Goal: Find specific page/section: Find specific page/section

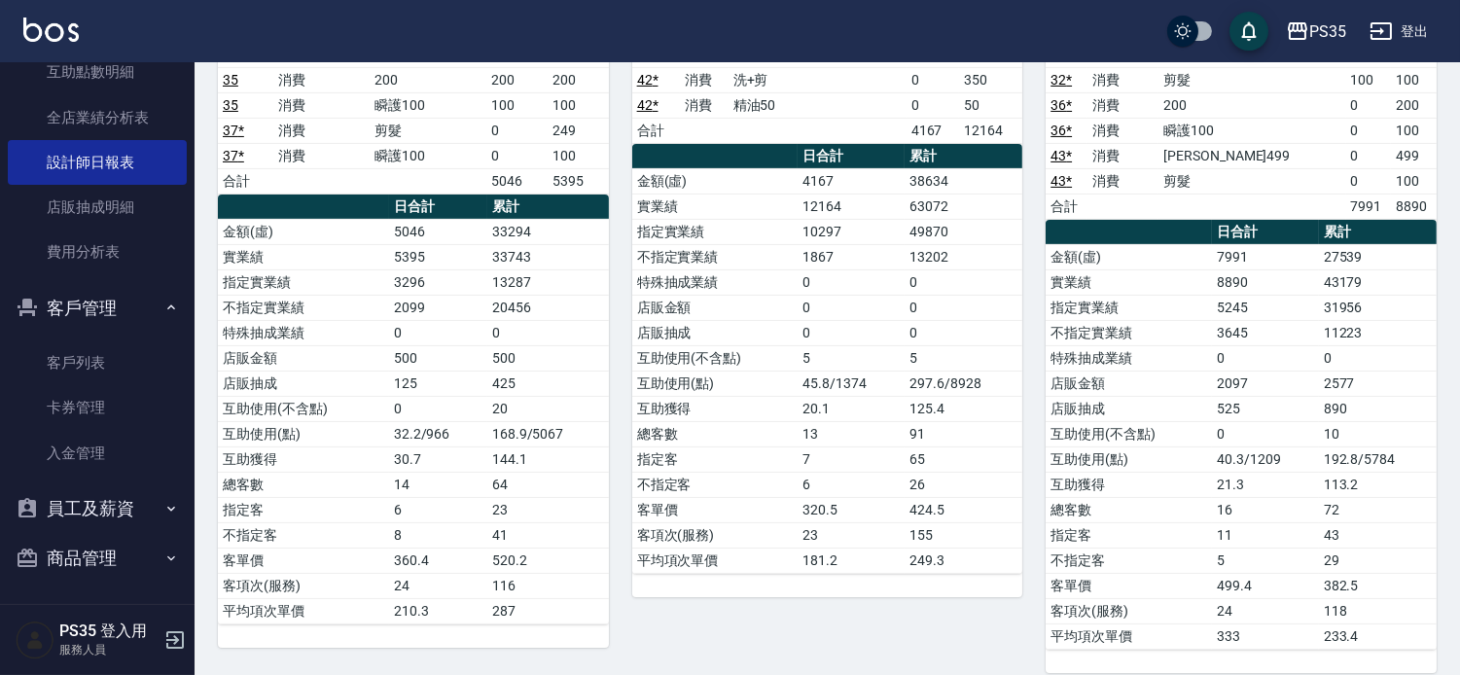
scroll to position [690, 0]
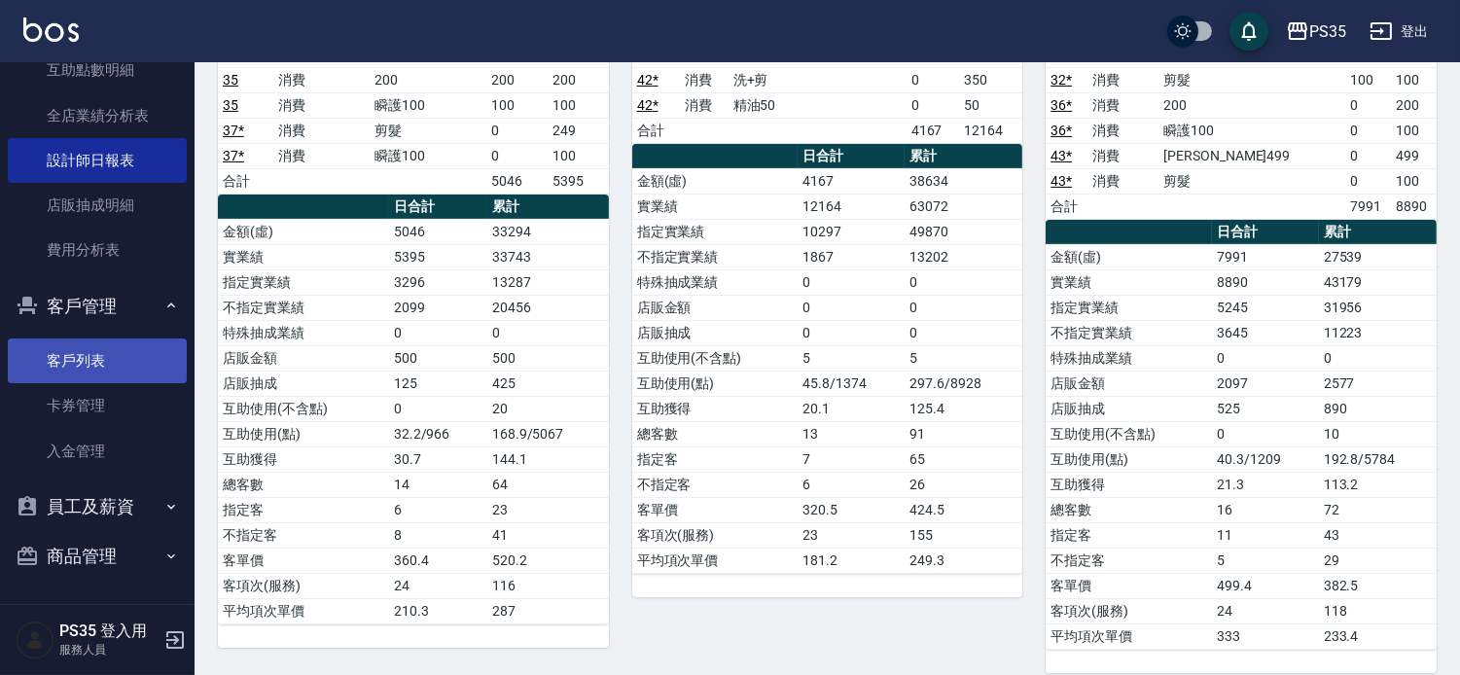
click at [86, 347] on link "客戶列表" at bounding box center [97, 360] width 179 height 45
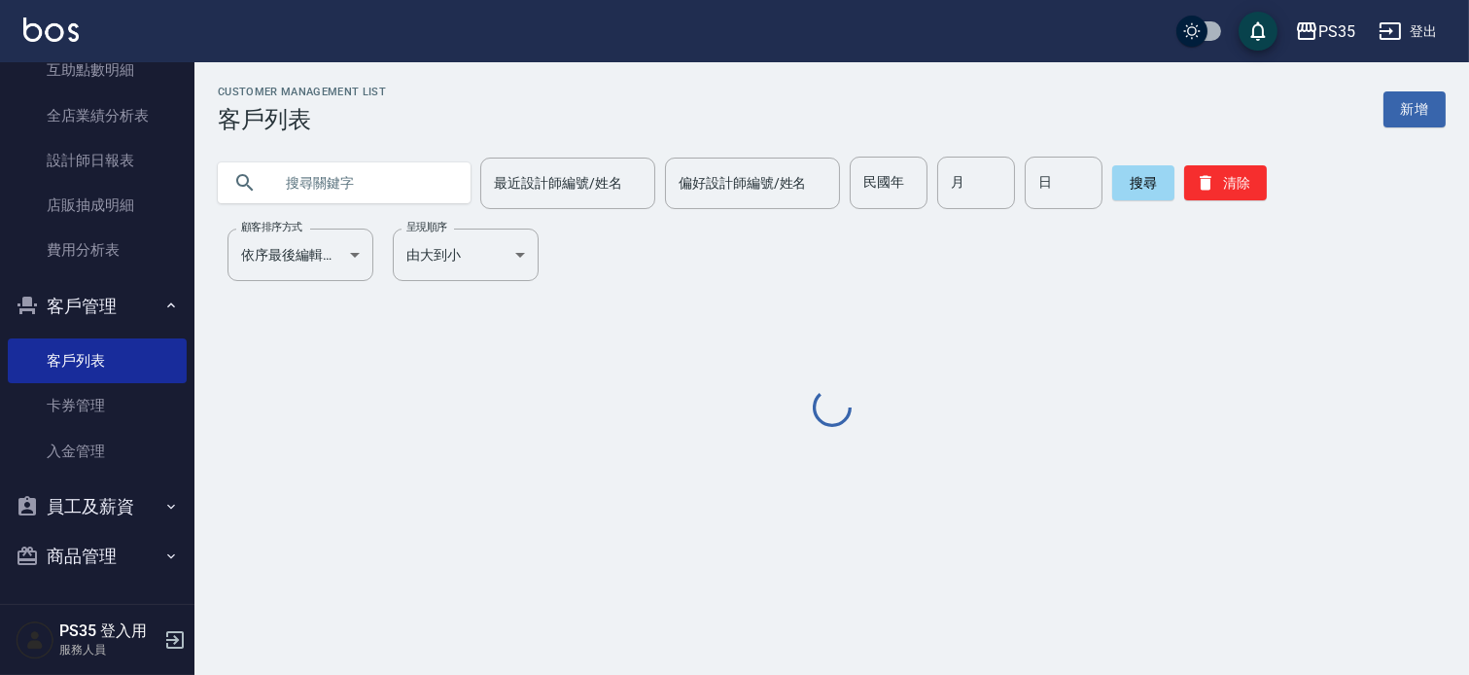
click at [371, 178] on input "text" at bounding box center [363, 183] width 183 height 53
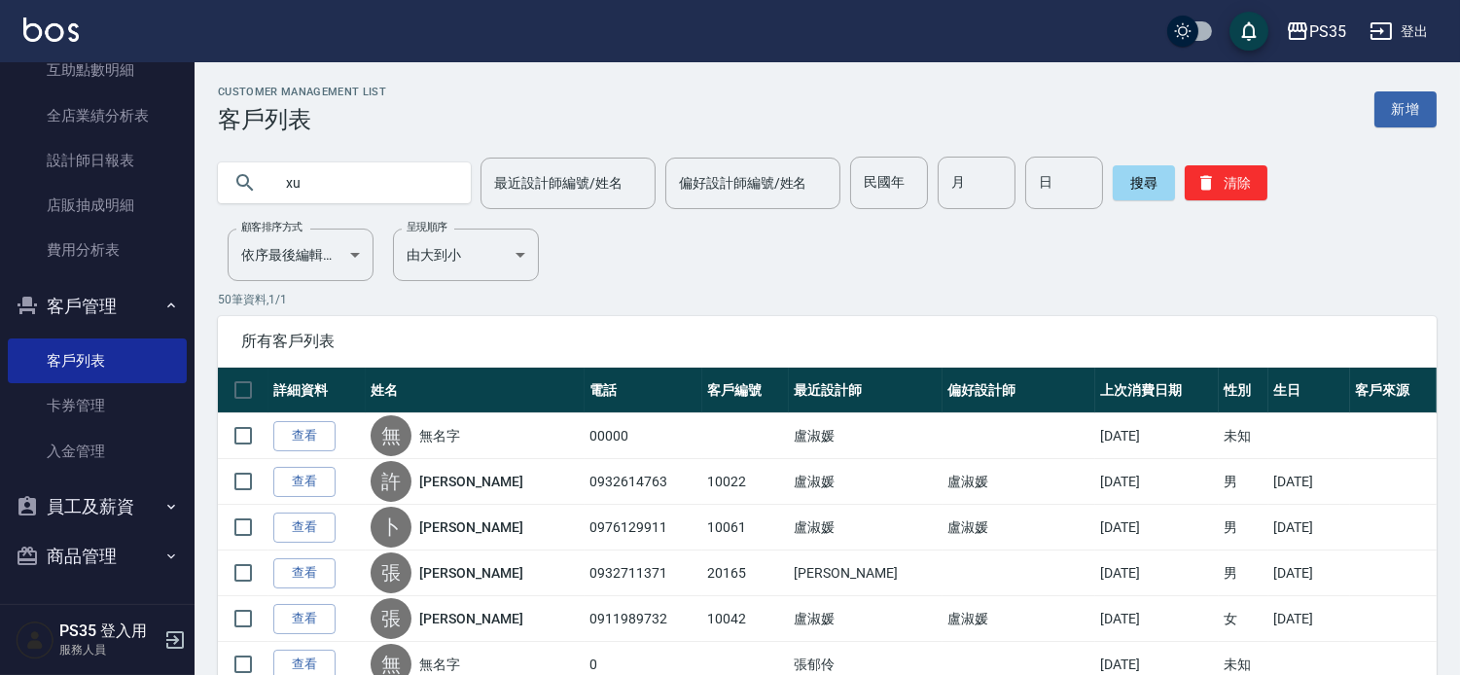
type input "x"
type input "[PERSON_NAME]"
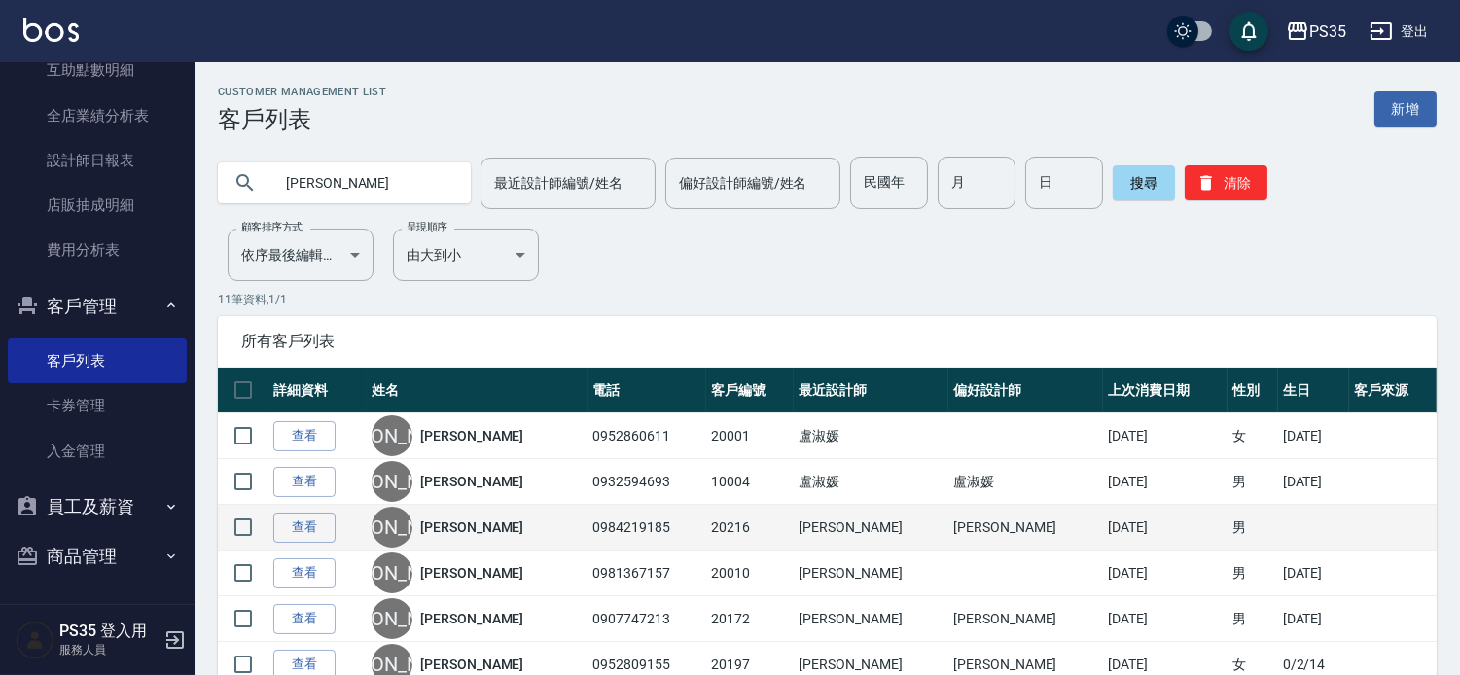
scroll to position [108, 0]
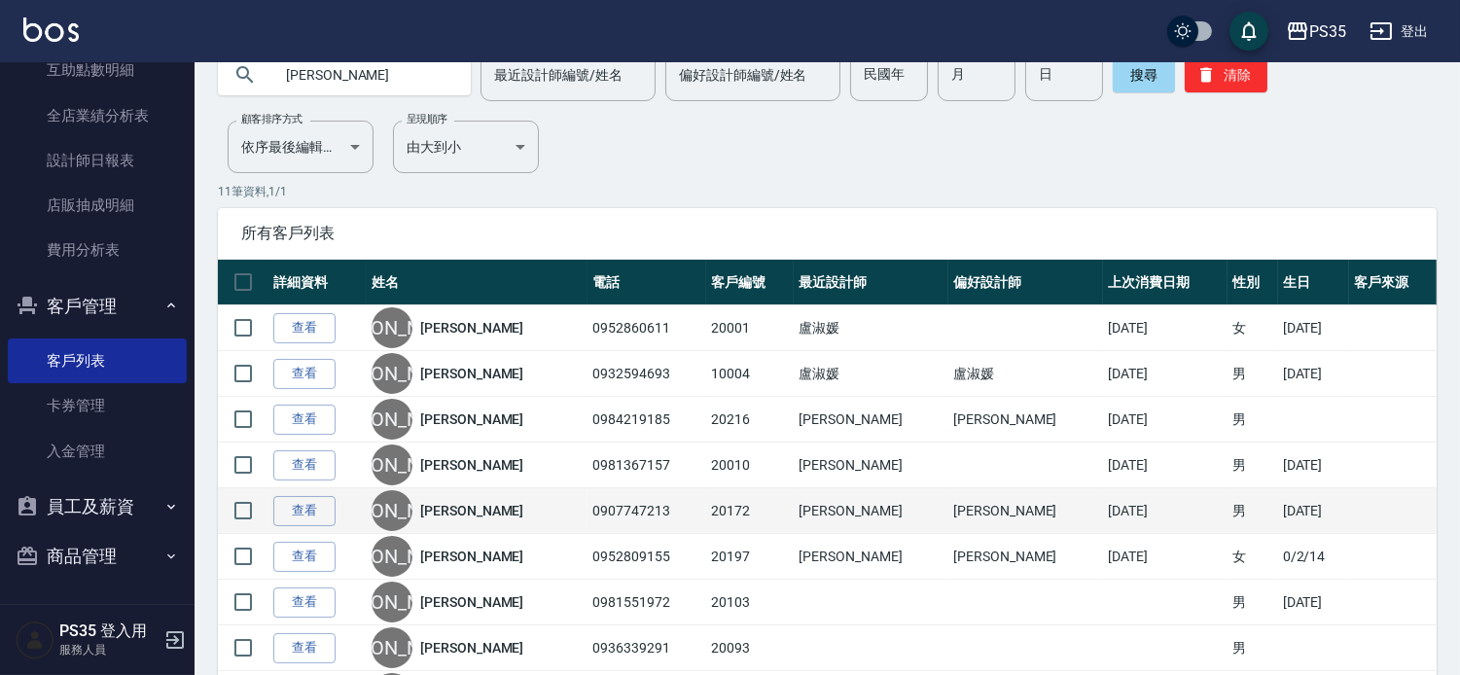
click at [509, 531] on div "[PERSON_NAME]" at bounding box center [476, 510] width 211 height 41
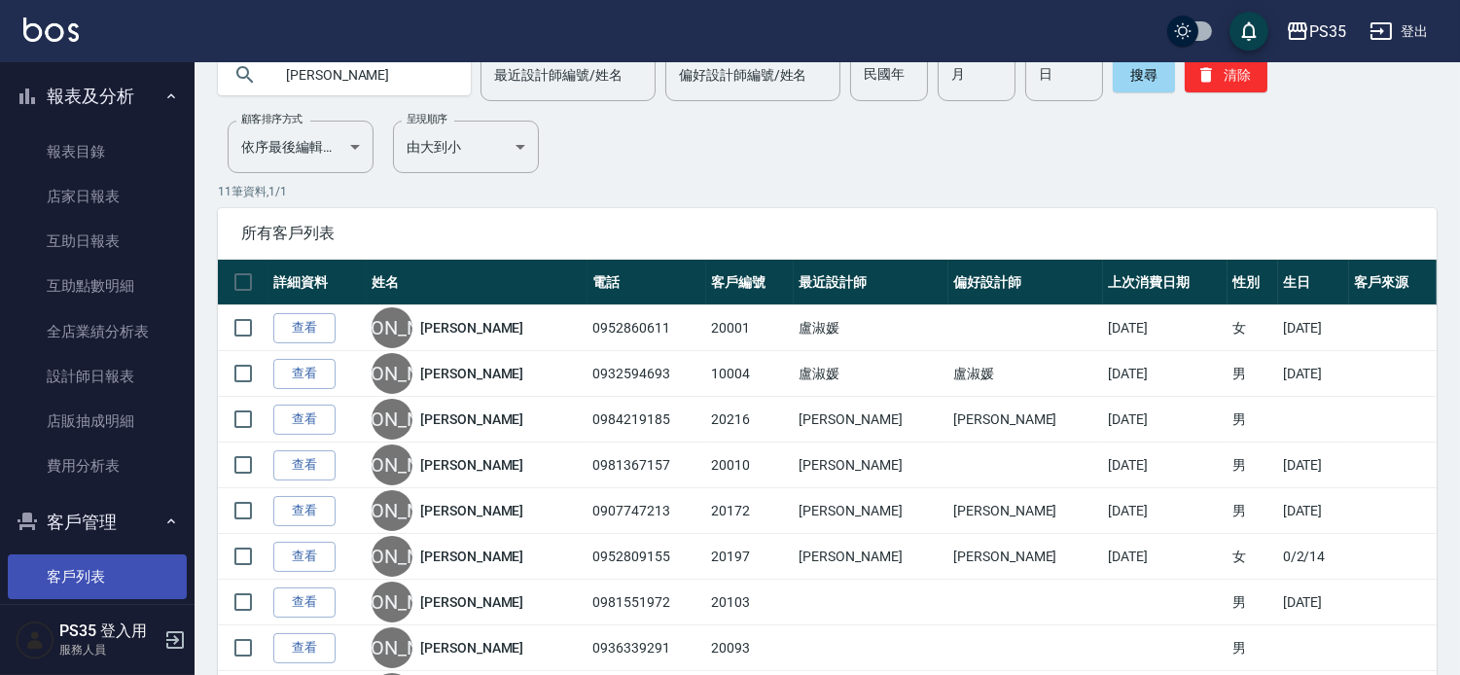
scroll to position [474, 0]
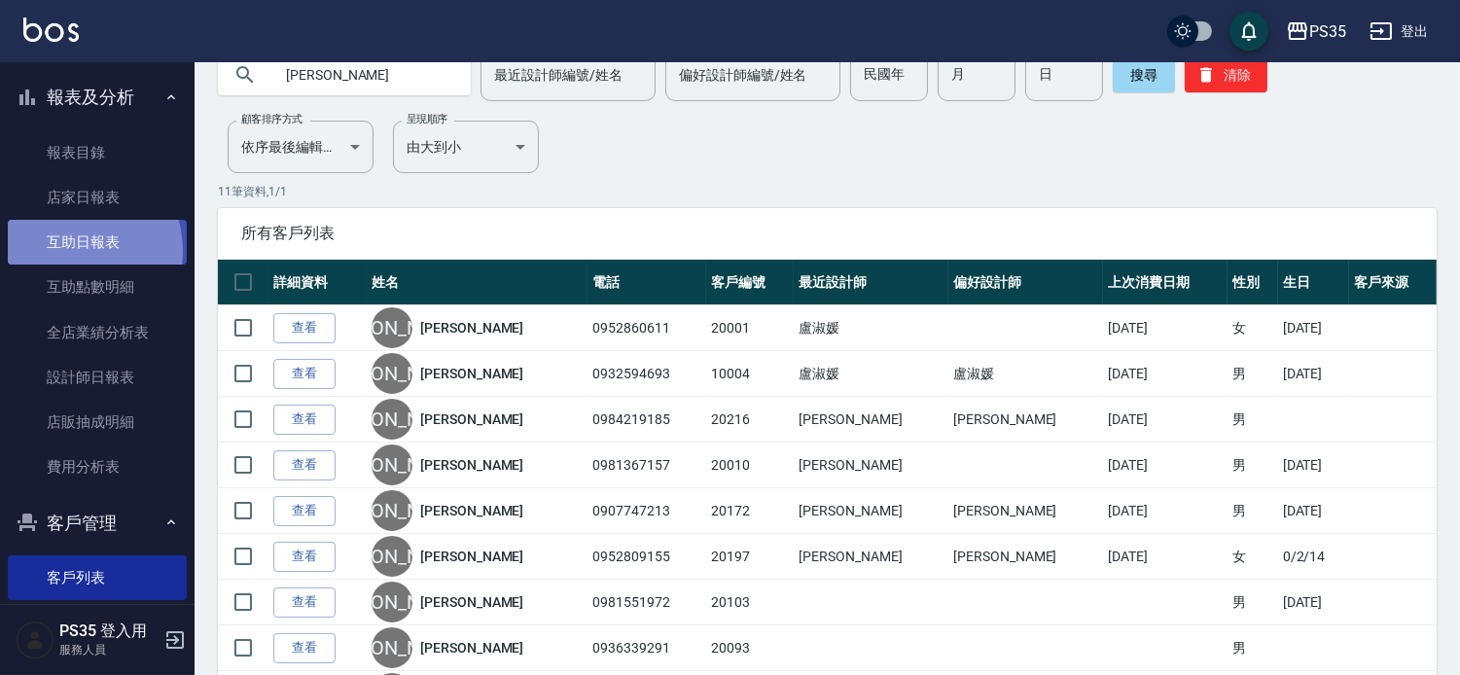
click at [65, 250] on link "互助日報表" at bounding box center [97, 242] width 179 height 45
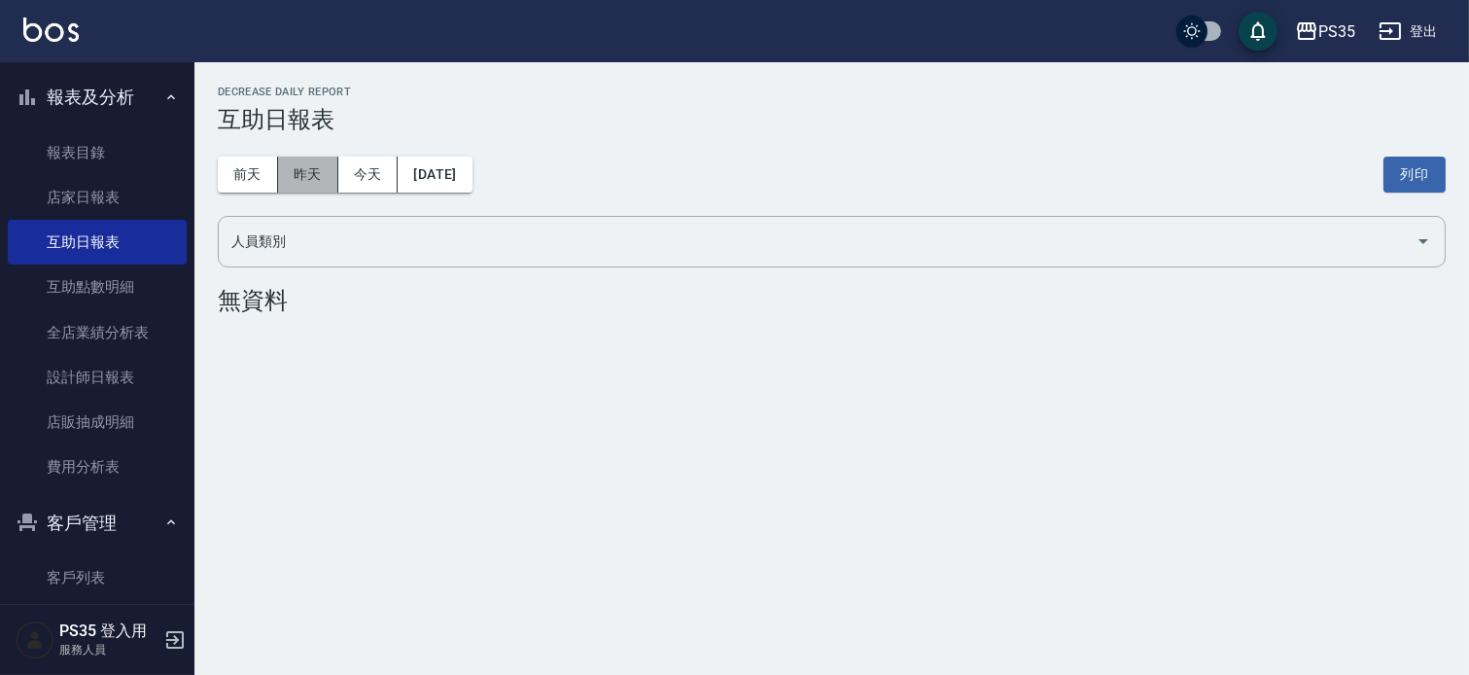
click at [319, 188] on button "昨天" at bounding box center [308, 175] width 60 height 36
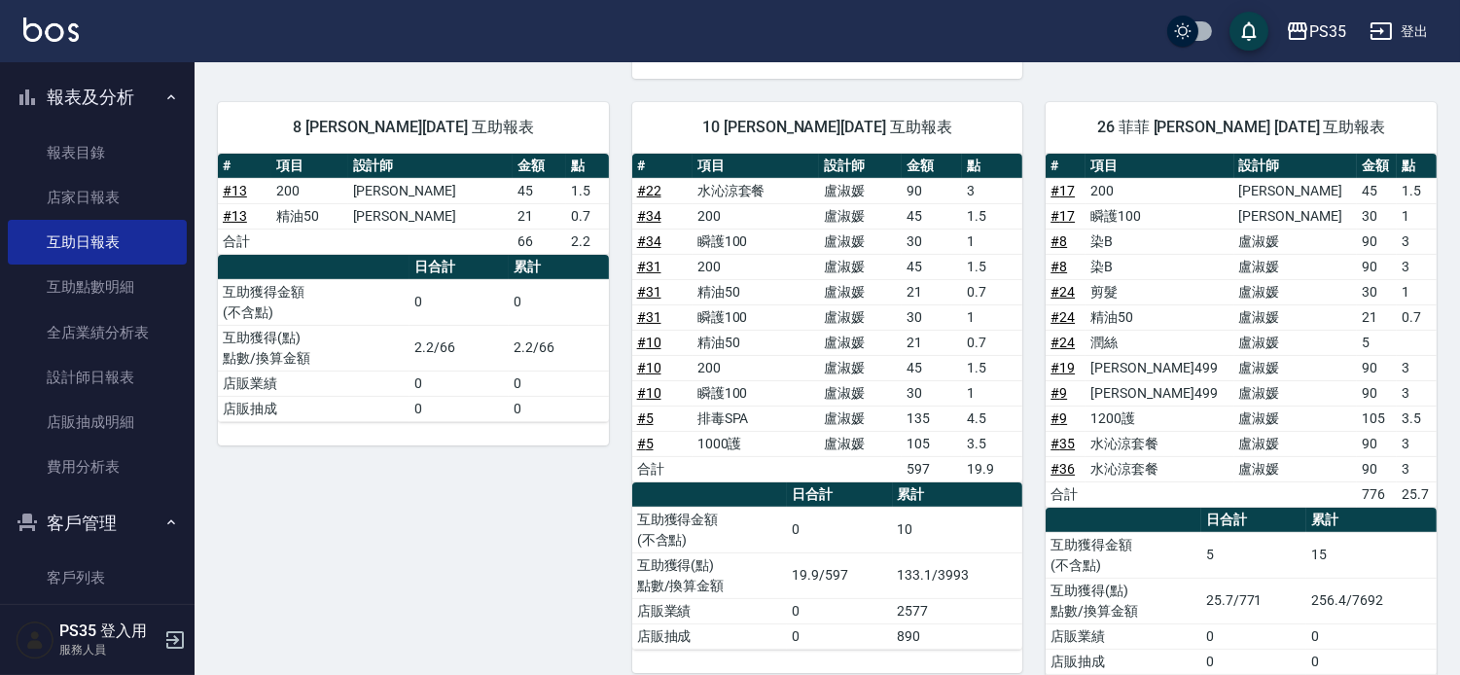
scroll to position [1006, 0]
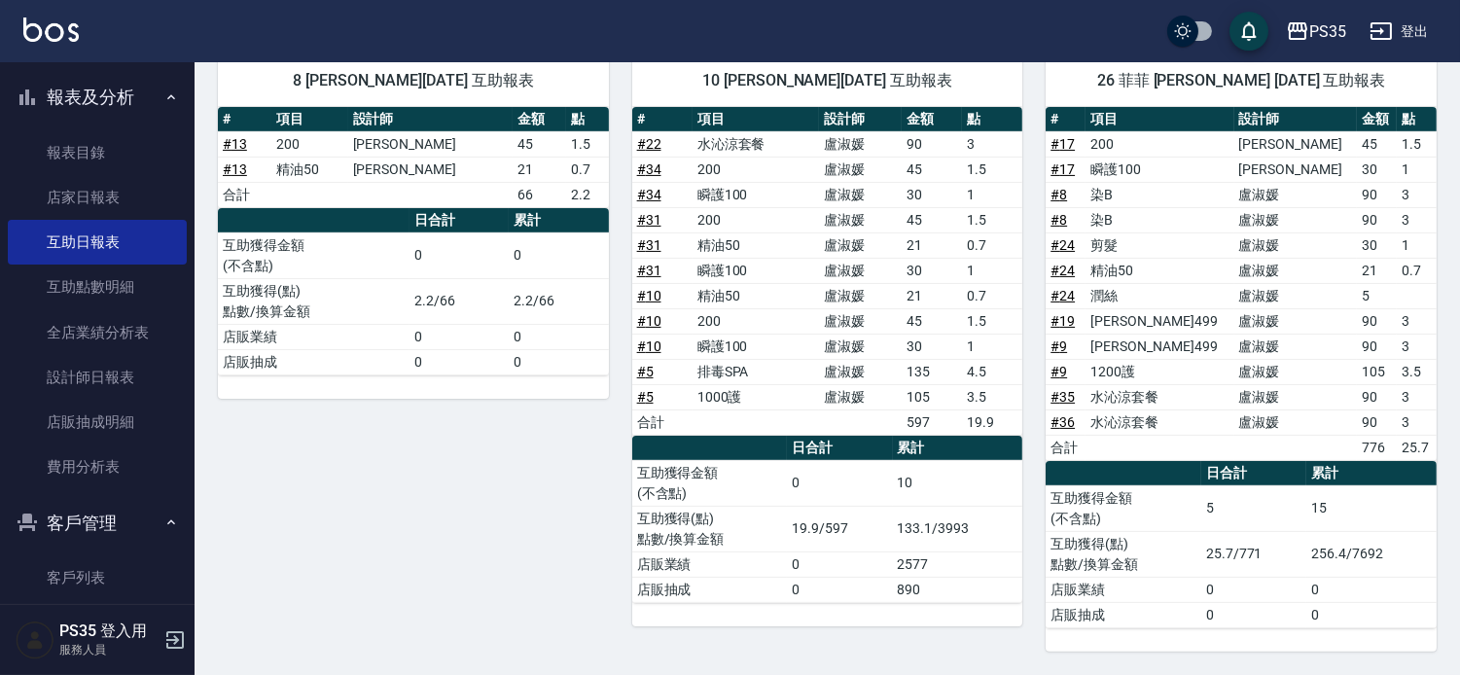
click at [122, 556] on link "客戶列表" at bounding box center [97, 577] width 179 height 45
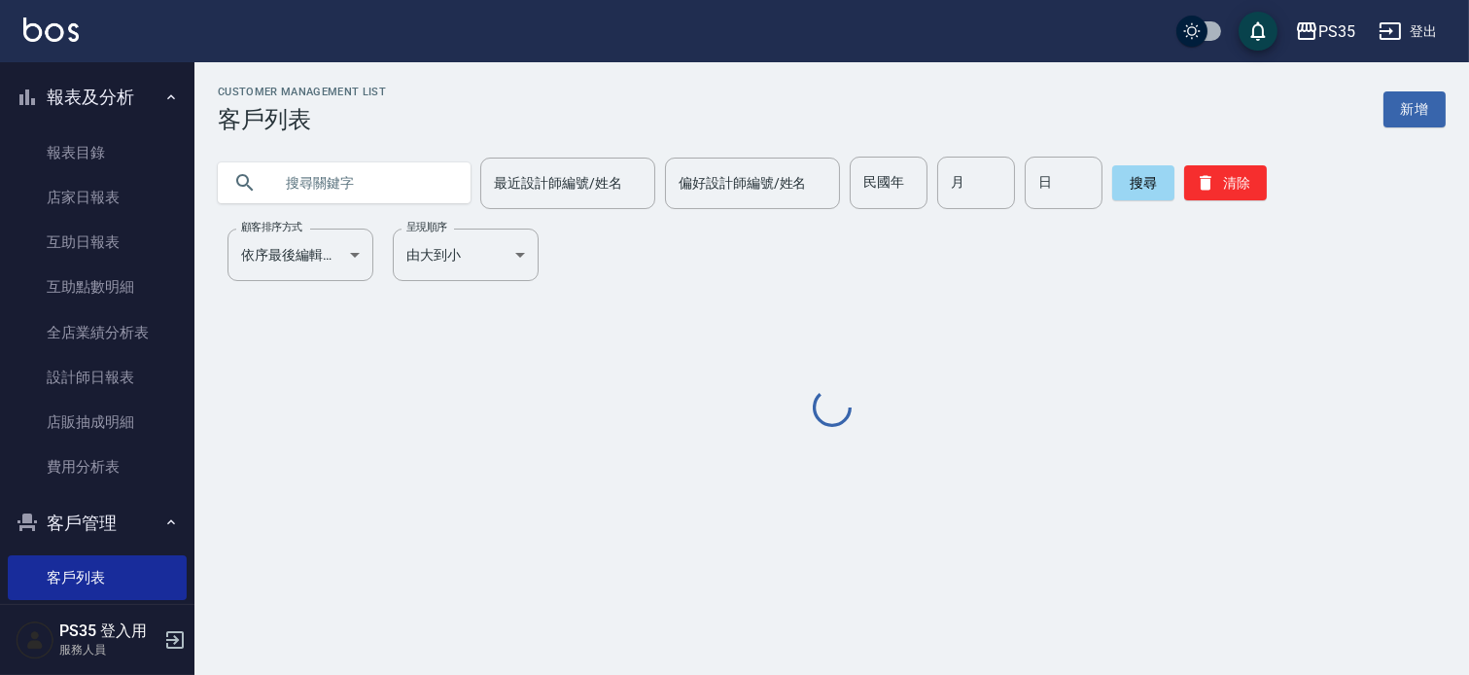
click at [402, 183] on input "text" at bounding box center [363, 183] width 183 height 53
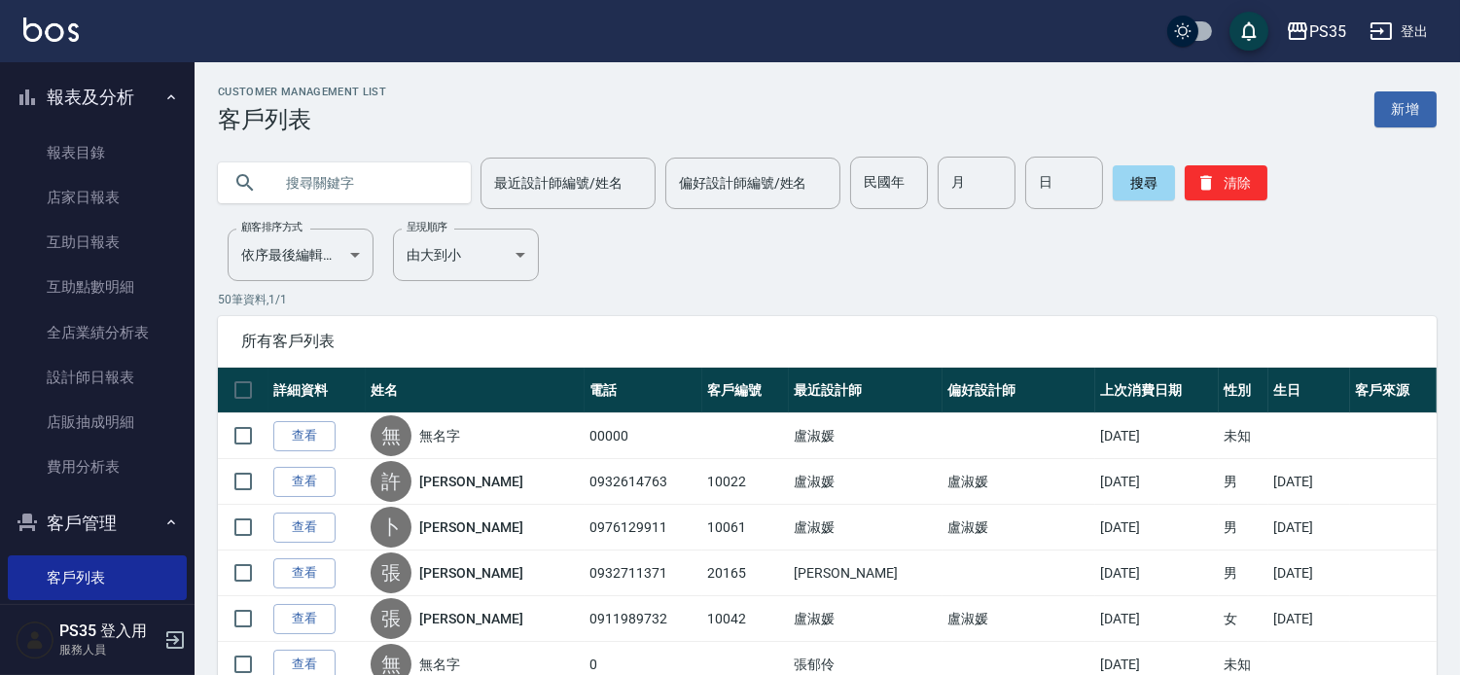
click at [375, 169] on input "text" at bounding box center [363, 183] width 183 height 53
type input "[PERSON_NAME]"
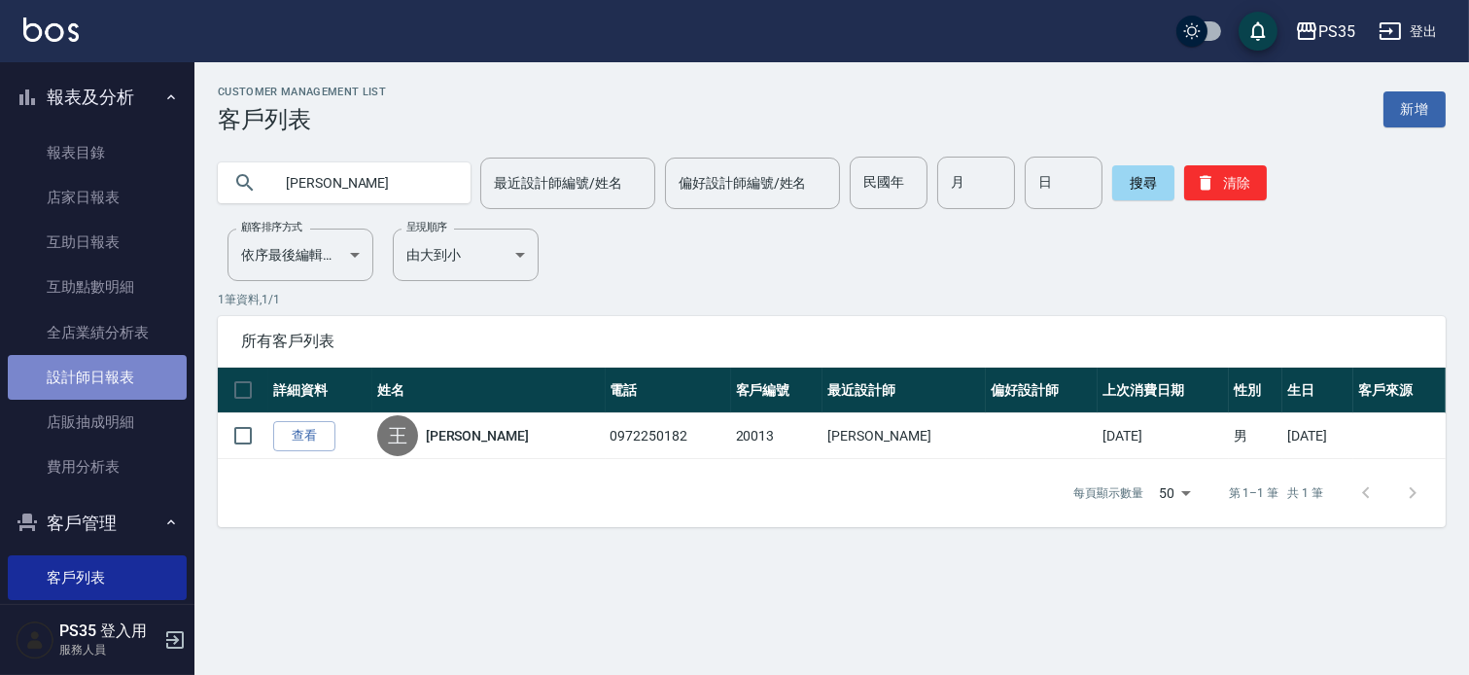
click at [118, 390] on link "設計師日報表" at bounding box center [97, 377] width 179 height 45
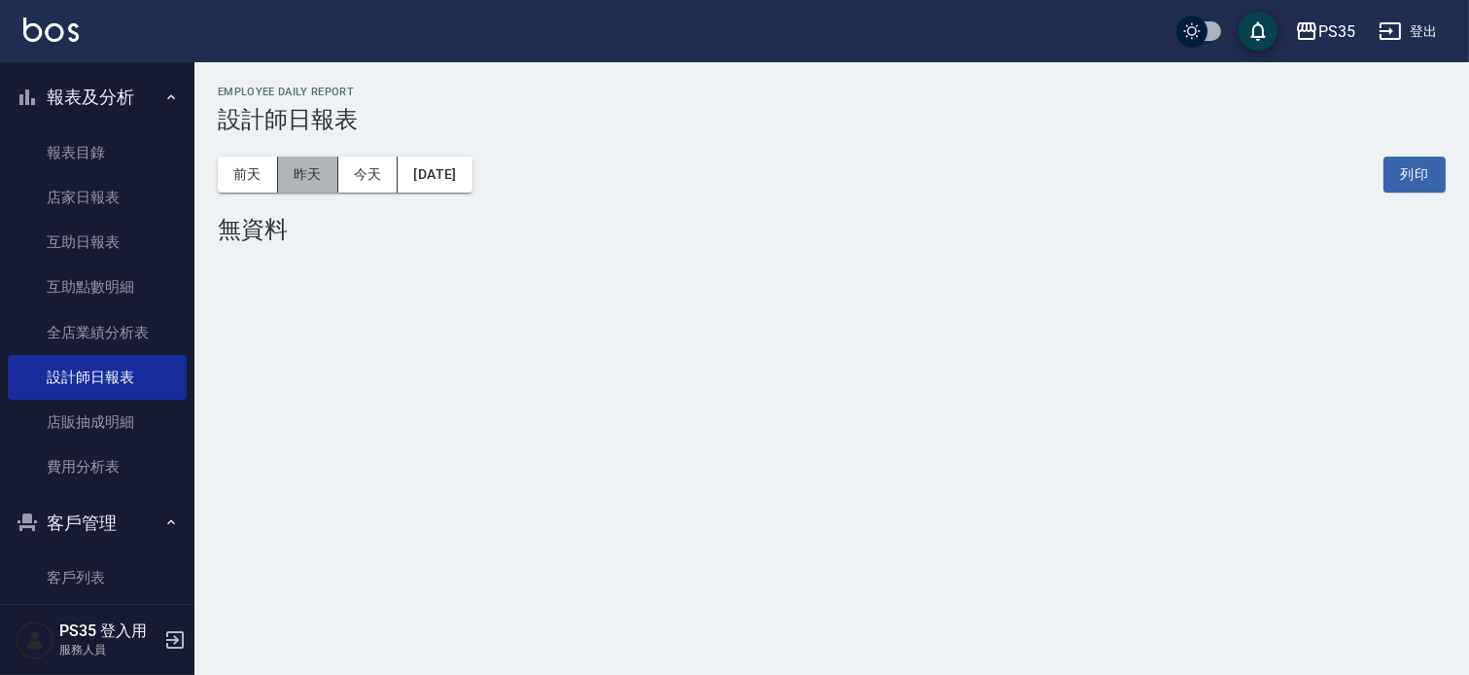
drag, startPoint x: 317, startPoint y: 177, endPoint x: 307, endPoint y: 176, distance: 9.8
click at [313, 177] on button "昨天" at bounding box center [308, 175] width 60 height 36
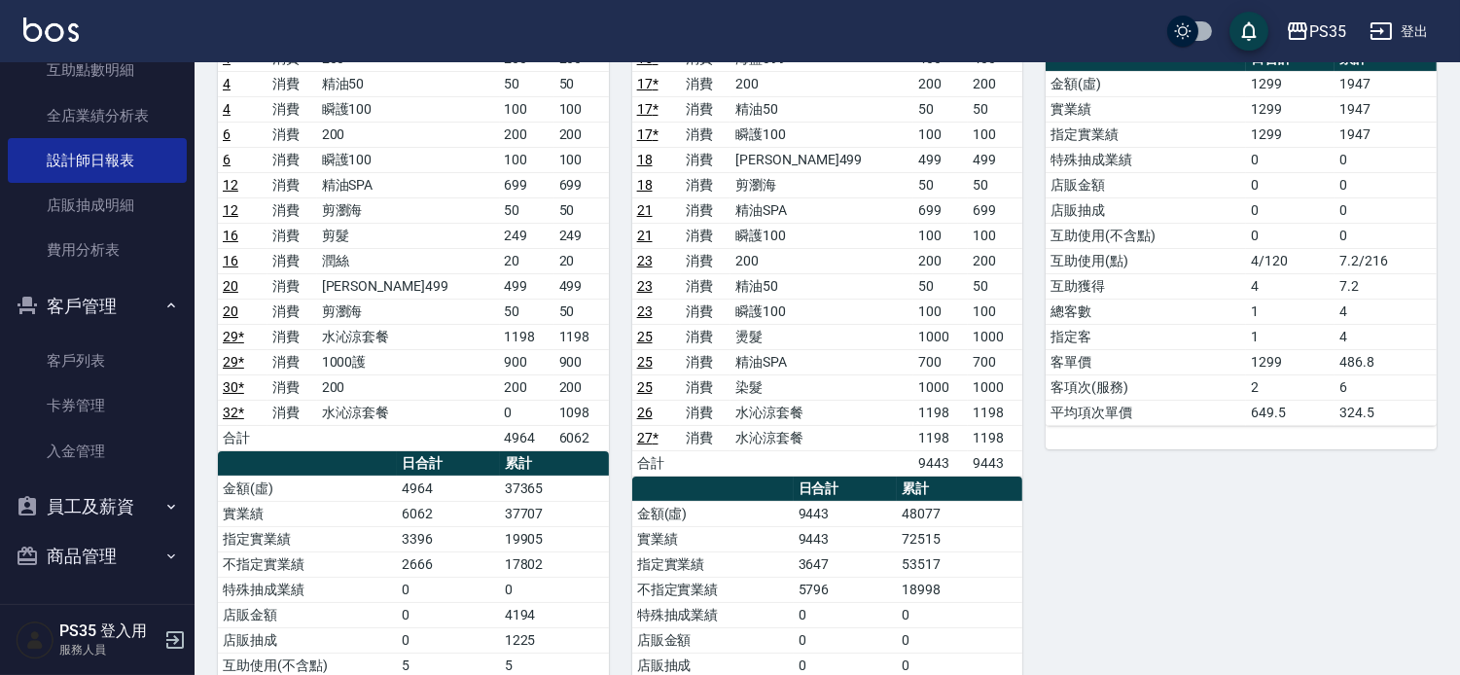
scroll to position [324, 0]
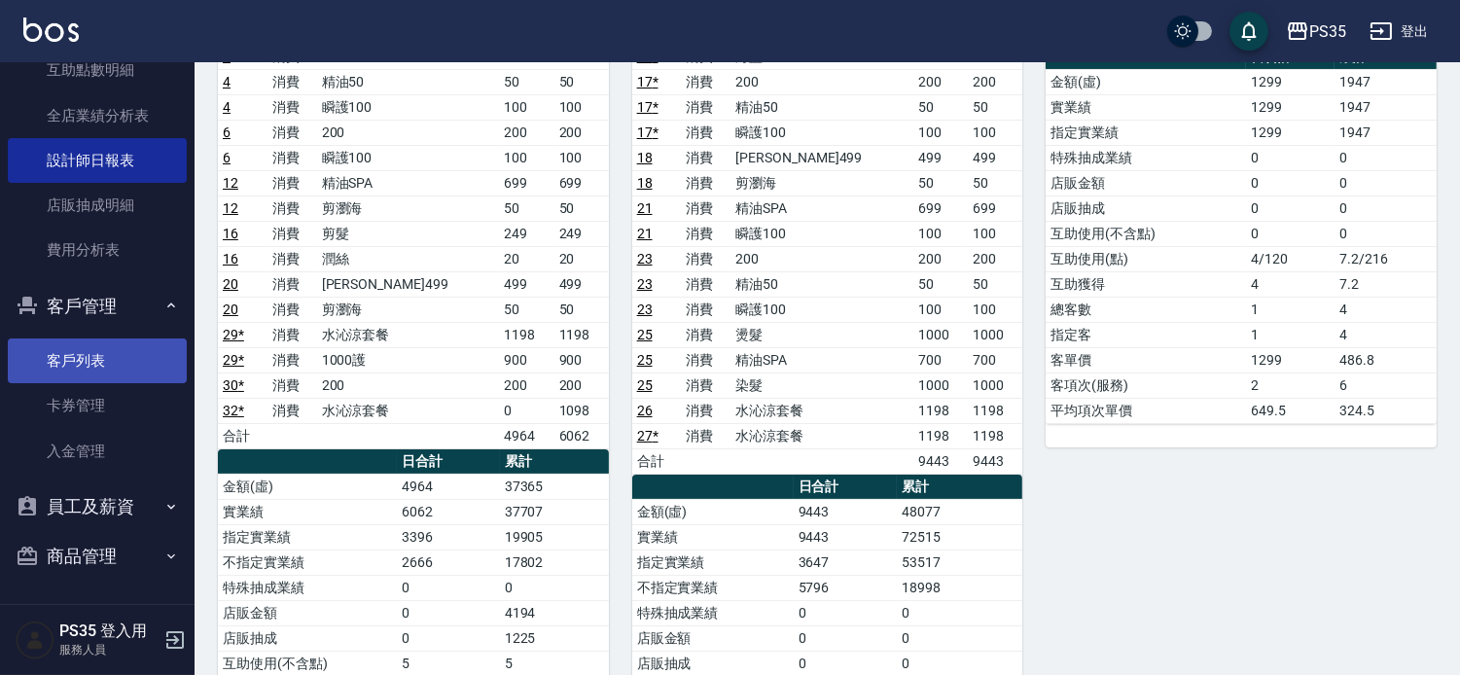
click at [124, 342] on link "客戶列表" at bounding box center [97, 360] width 179 height 45
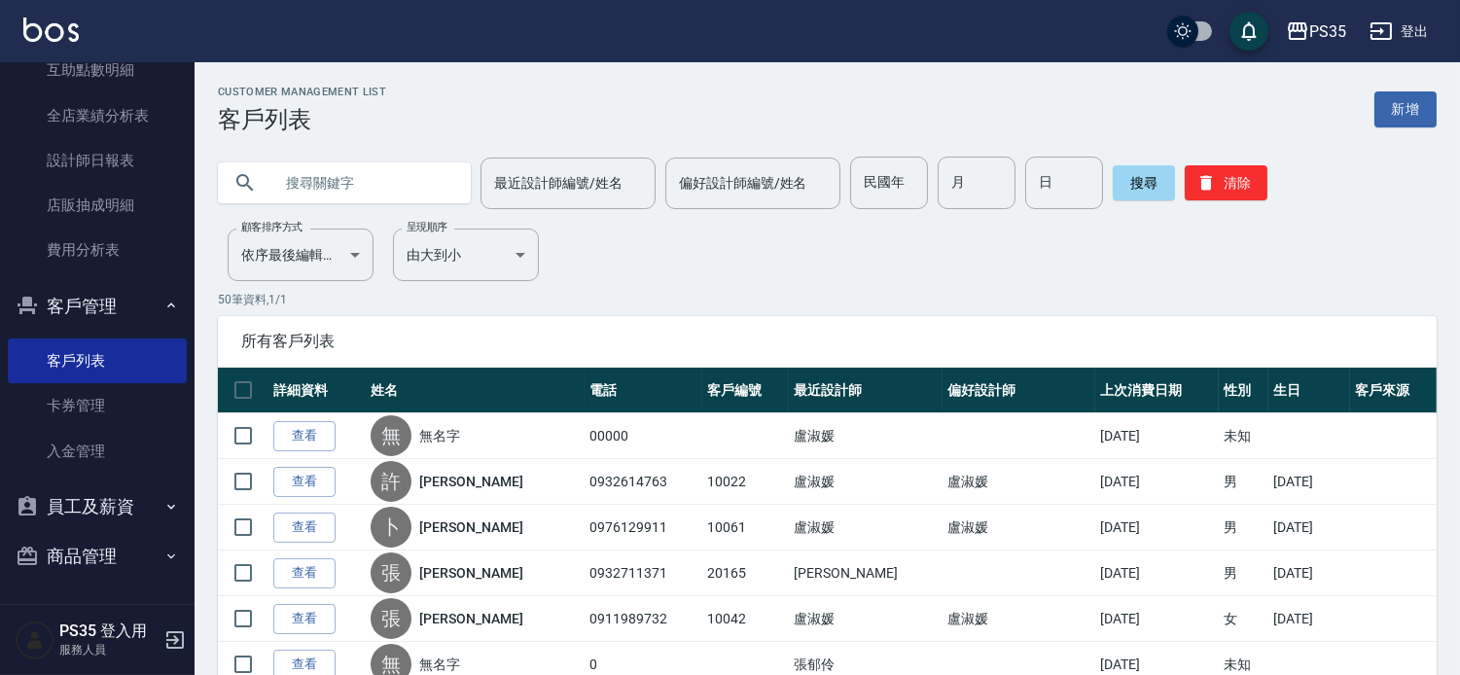
click at [338, 170] on input "text" at bounding box center [363, 183] width 183 height 53
type input "徐"
